Goal: Check status

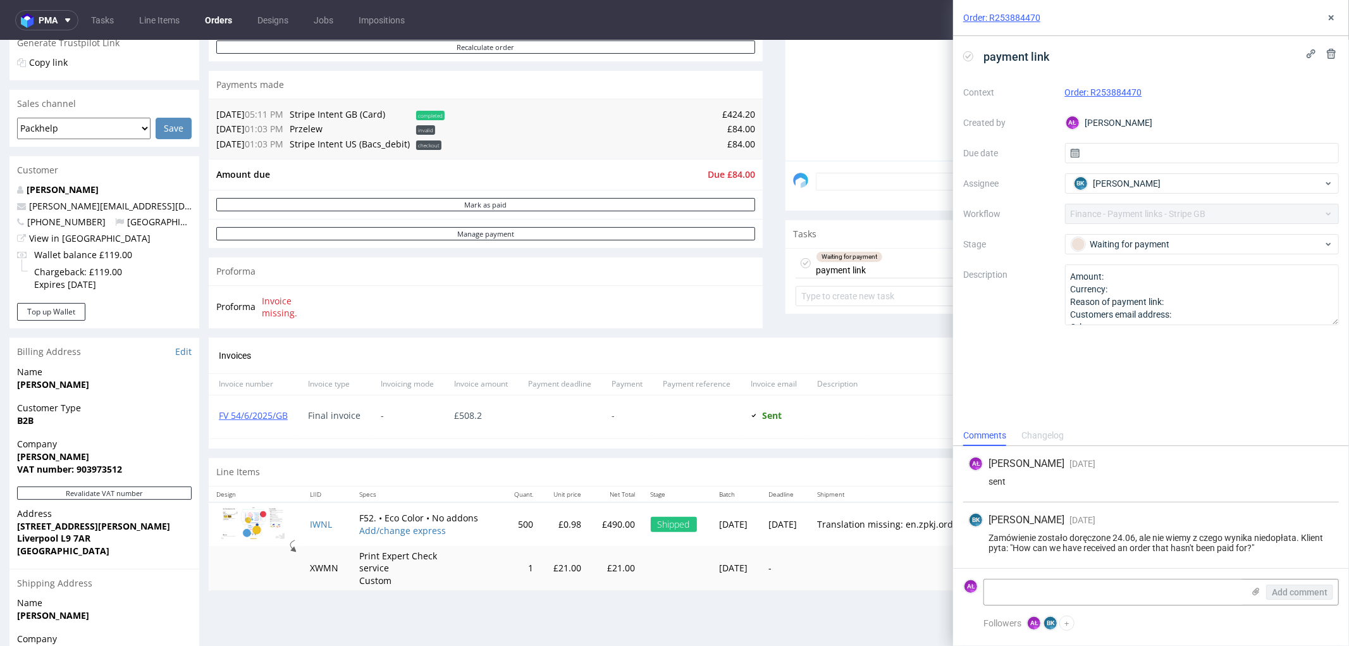
scroll to position [281, 0]
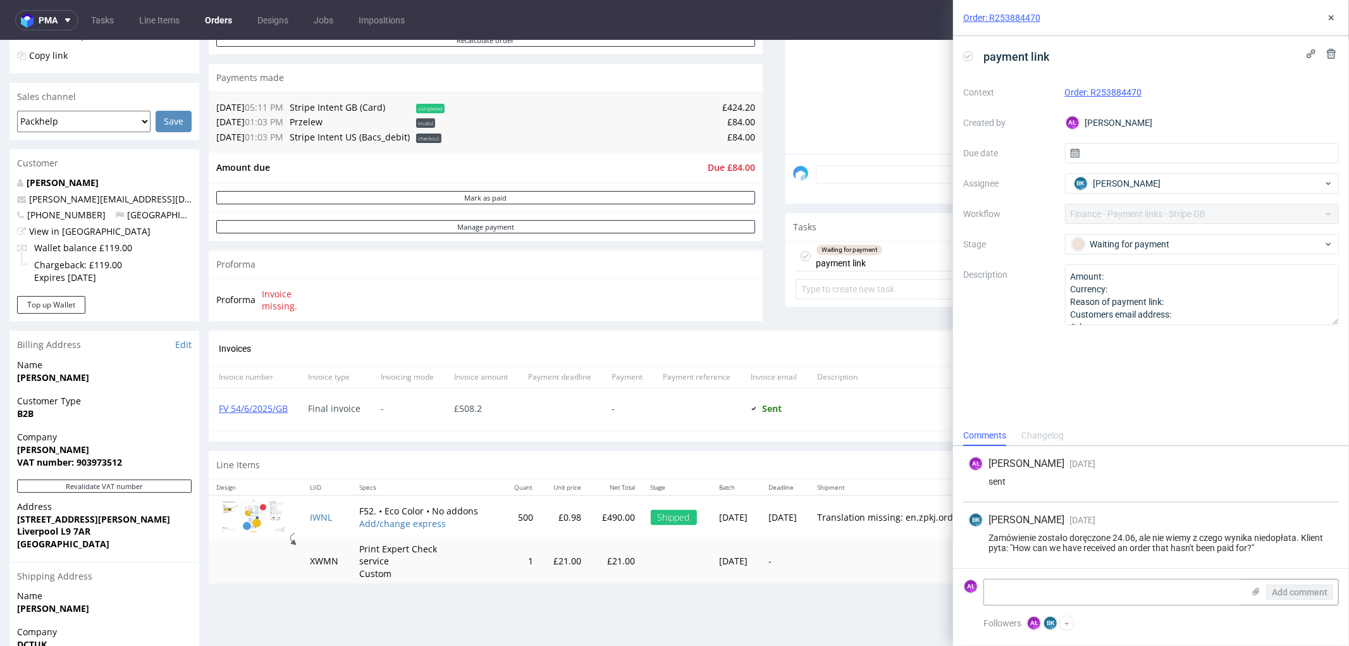
click at [842, 260] on div "Waiting for payment payment link" at bounding box center [849, 255] width 67 height 29
drag, startPoint x: 1172, startPoint y: 93, endPoint x: 1092, endPoint y: 97, distance: 80.4
click at [1092, 97] on div "Order: R253884470" at bounding box center [1202, 92] width 275 height 15
click at [268, 411] on link "FV 54/6/2025/GB" at bounding box center [253, 408] width 69 height 12
copy link "R253884470"
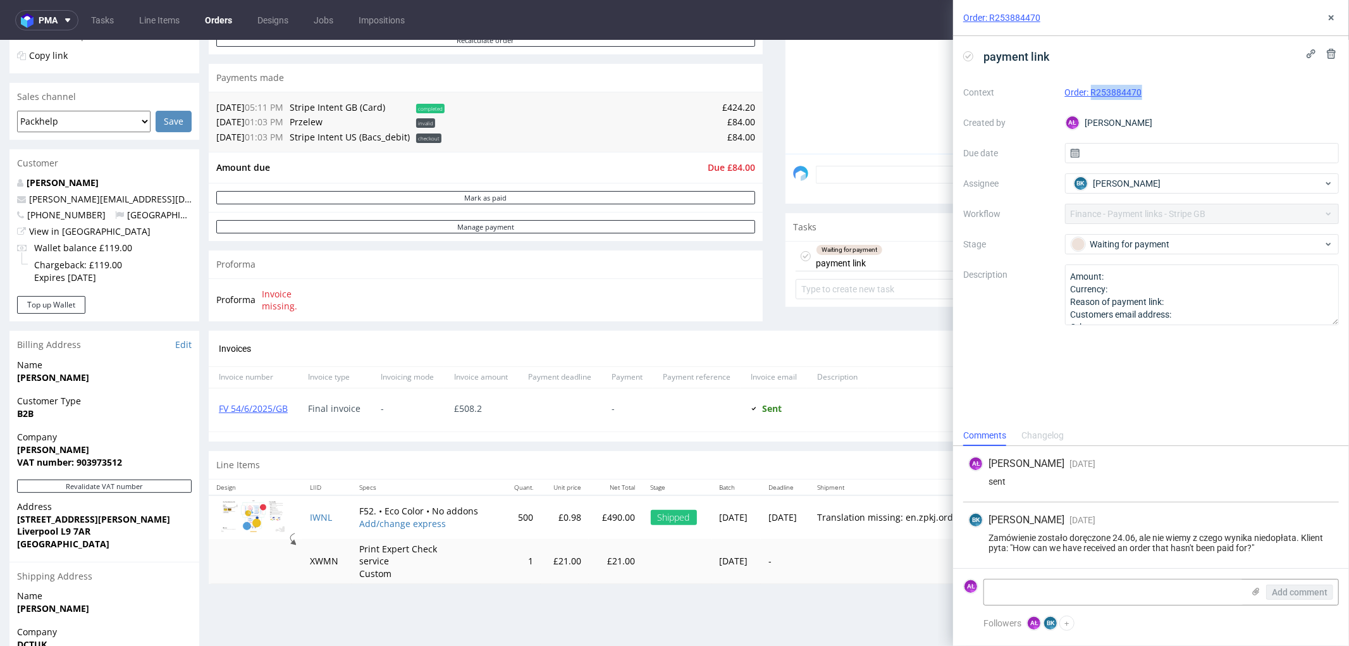
copy link "R253884470"
click at [266, 405] on link "FV 54/6/2025/GB" at bounding box center [253, 408] width 69 height 12
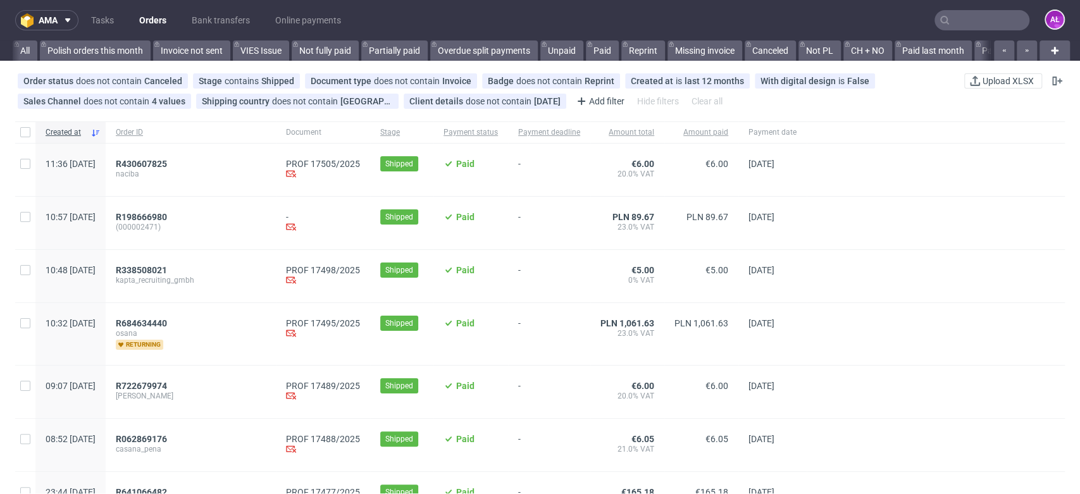
scroll to position [0, 2119]
